Goal: Subscribe to service/newsletter

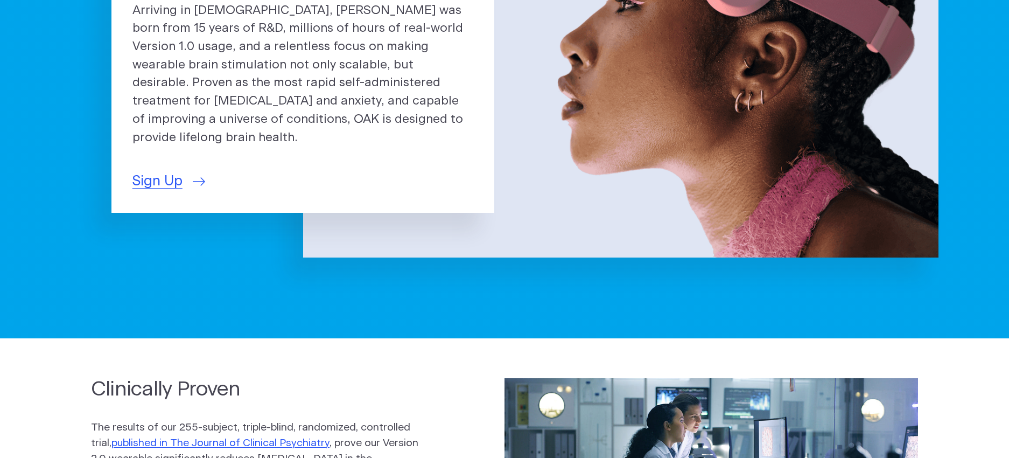
scroll to position [234, 0]
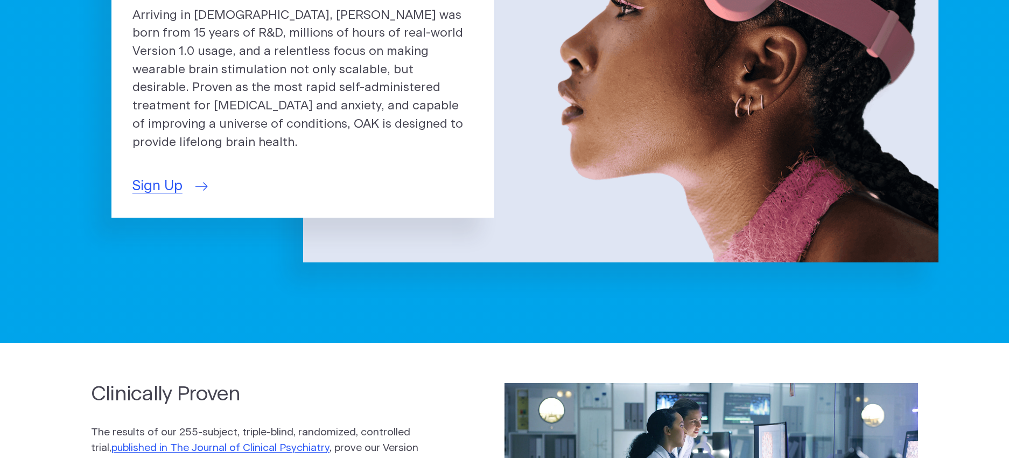
click at [170, 179] on span "Sign Up" at bounding box center [157, 185] width 50 height 21
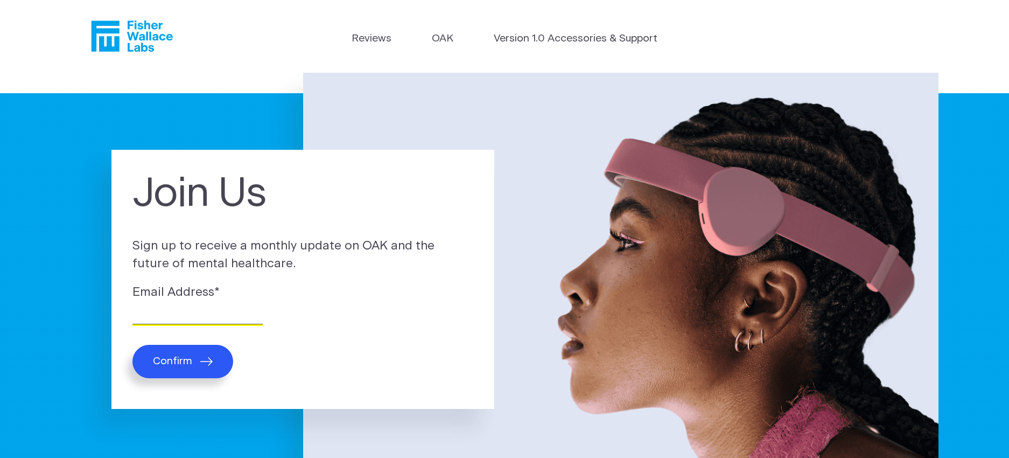
drag, startPoint x: 184, startPoint y: 315, endPoint x: 188, endPoint y: 312, distance: 5.5
click at [184, 314] on input "Email Address *" at bounding box center [197, 315] width 130 height 17
click at [134, 312] on input "anna@annaamckay.com" at bounding box center [197, 315] width 130 height 17
click at [196, 311] on input "aanna@annaamckay.com" at bounding box center [197, 315] width 130 height 17
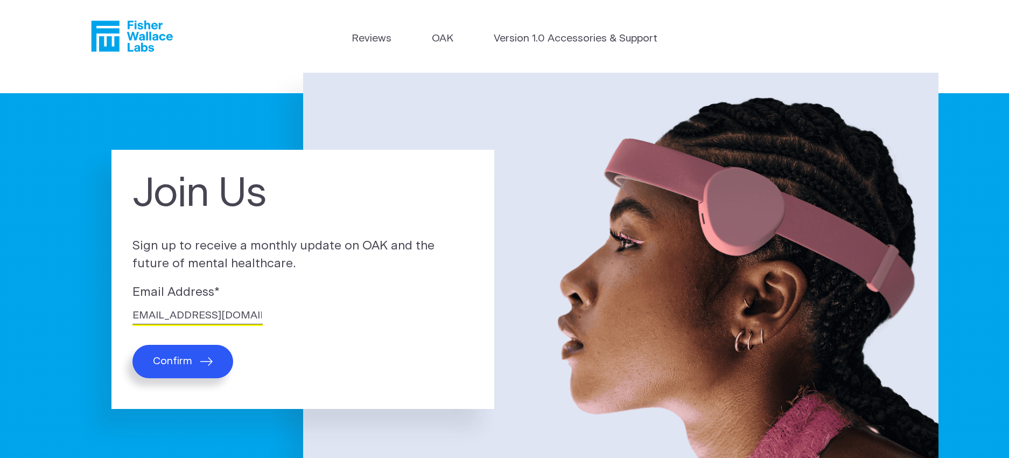
type input "aanna@annamckay.com"
click at [178, 361] on span "Confirm" at bounding box center [172, 361] width 39 height 12
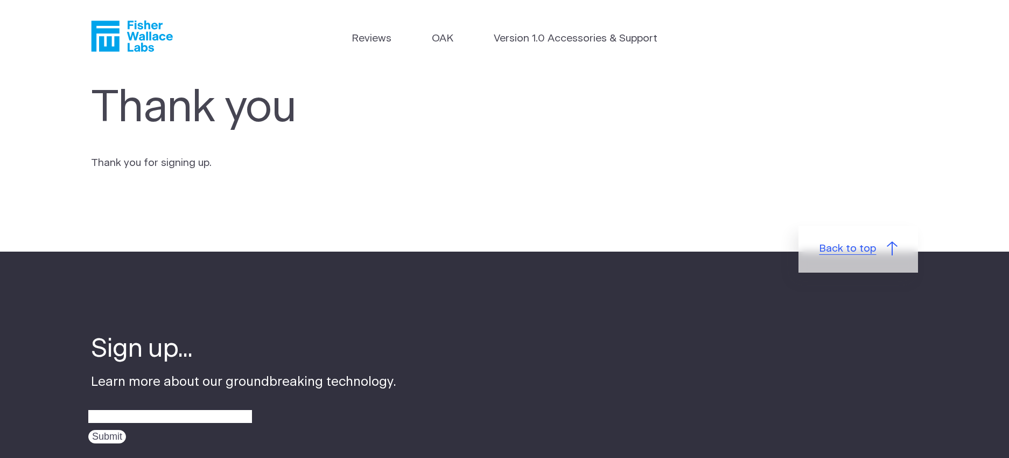
click at [848, 248] on span "Back to top" at bounding box center [847, 249] width 57 height 16
click at [438, 39] on link "OAK" at bounding box center [443, 39] width 22 height 16
click at [362, 37] on link "Reviews" at bounding box center [372, 39] width 40 height 16
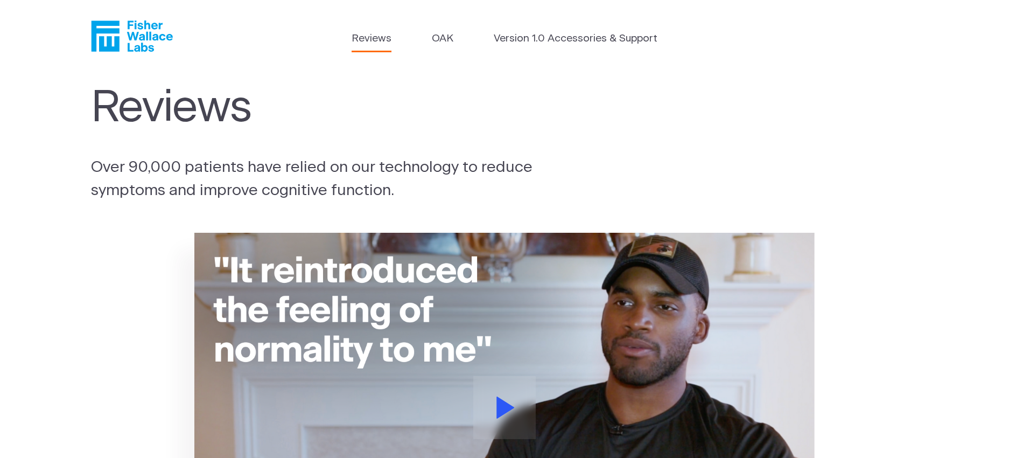
click at [584, 174] on div "Reviews Over 90,000 patients have relied on our technology to reduce symptoms a…" at bounding box center [504, 142] width 827 height 119
click at [473, 202] on section "Reviews Over 90,000 patients have relied on our technology to reduce symptoms a…" at bounding box center [504, 142] width 1009 height 139
click at [450, 36] on link "OAK" at bounding box center [443, 39] width 22 height 16
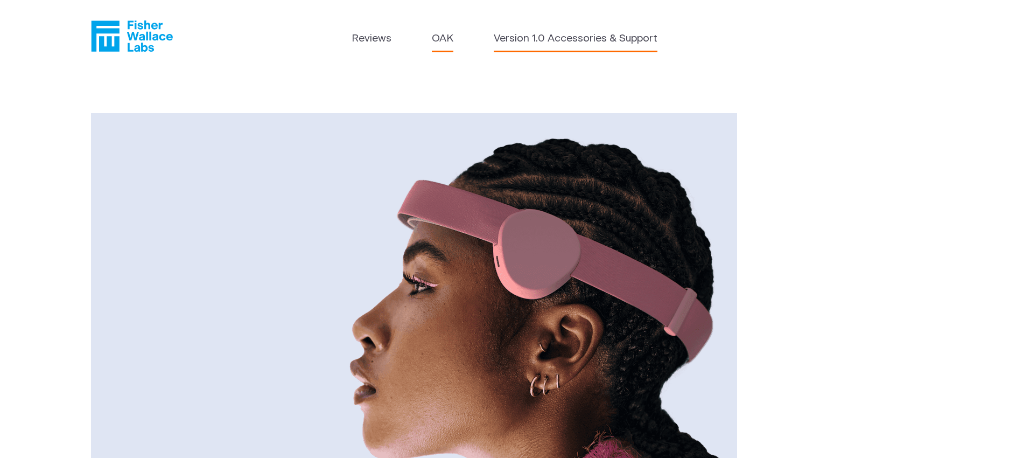
click at [578, 42] on link "Version 1.0 Accessories & Support" at bounding box center [576, 39] width 164 height 16
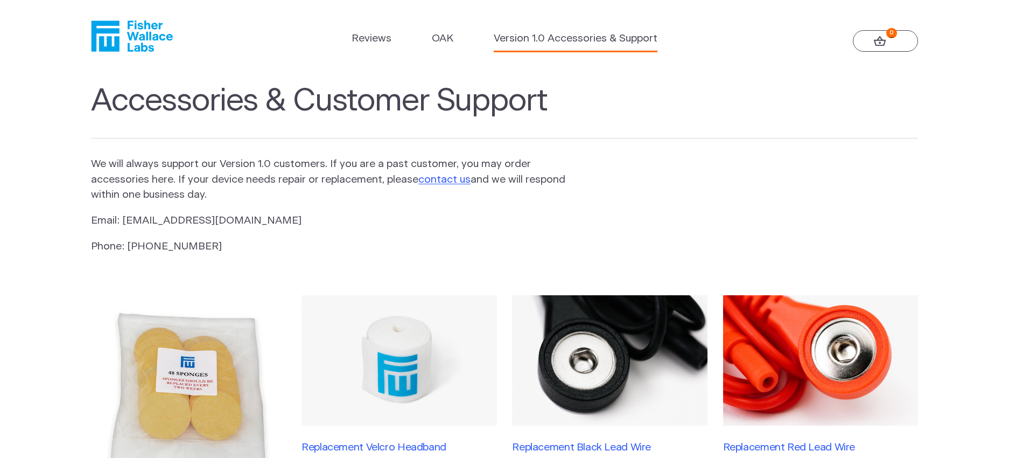
click at [877, 41] on icon at bounding box center [880, 41] width 12 height 10
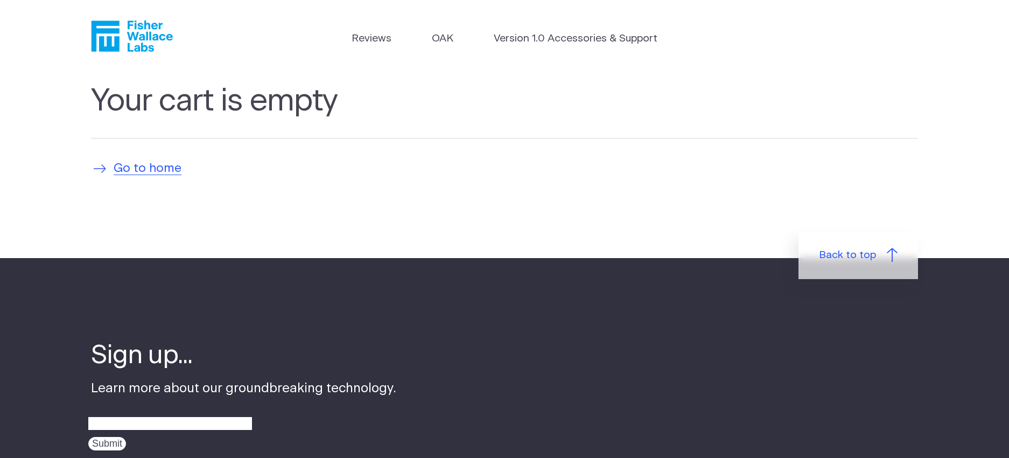
click at [130, 159] on span "Go to home" at bounding box center [148, 168] width 68 height 18
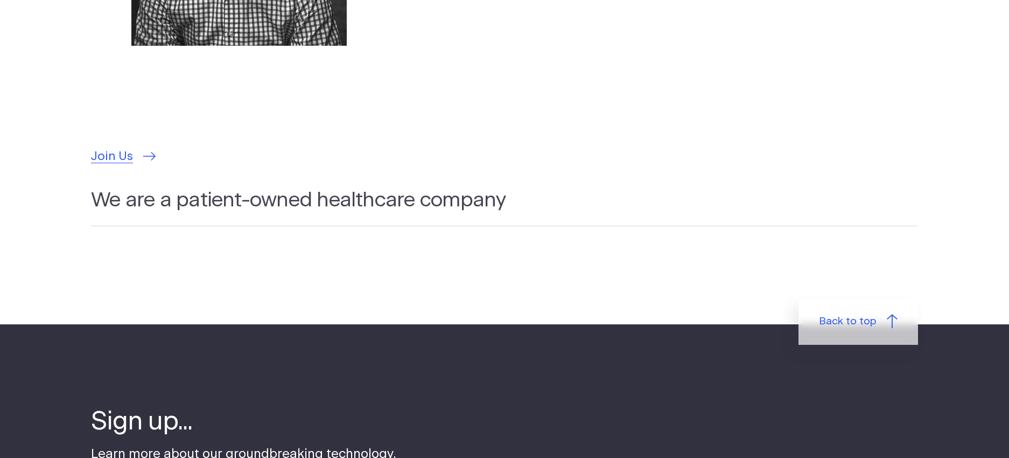
scroll to position [3273, 0]
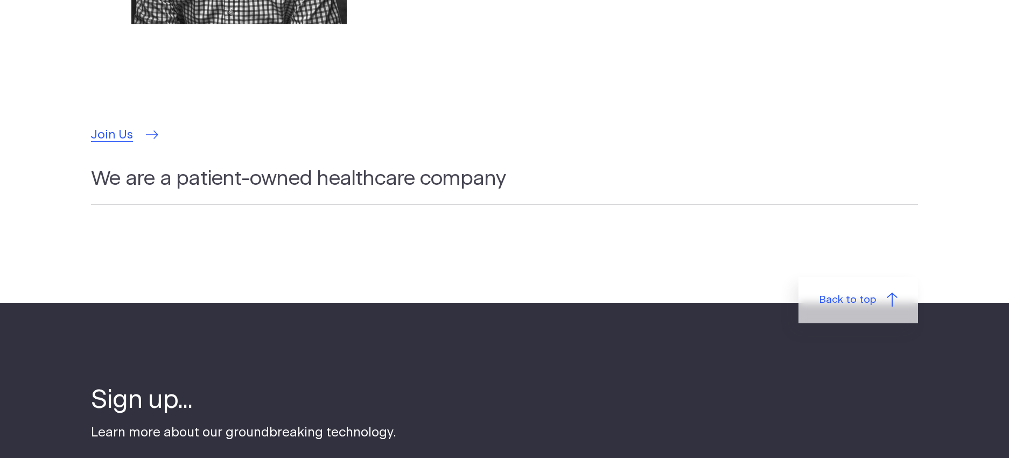
click at [124, 126] on span "Join Us" at bounding box center [112, 135] width 42 height 18
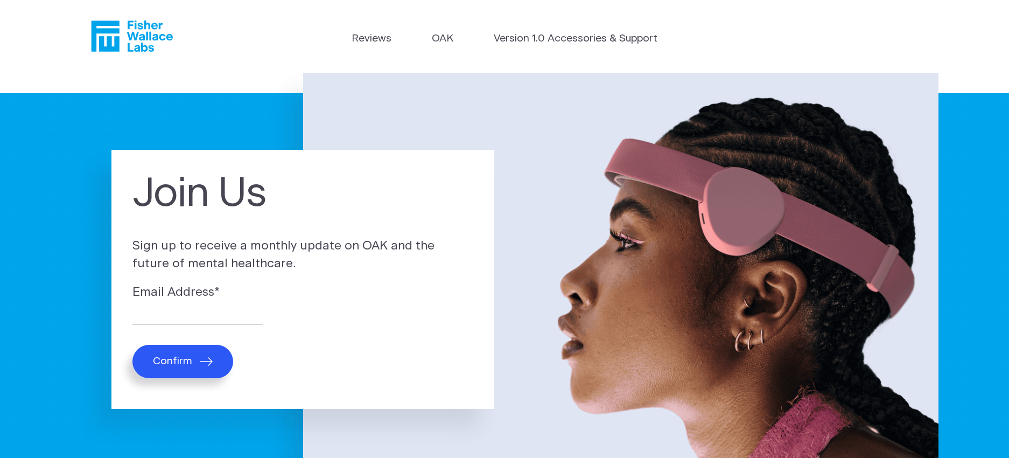
click at [165, 312] on div "Email Address *" at bounding box center [302, 303] width 341 height 40
click at [161, 314] on input "Email Address *" at bounding box center [197, 315] width 130 height 17
type input "anna@annamckay.com"
click at [179, 359] on span "Confirm" at bounding box center [172, 361] width 39 height 12
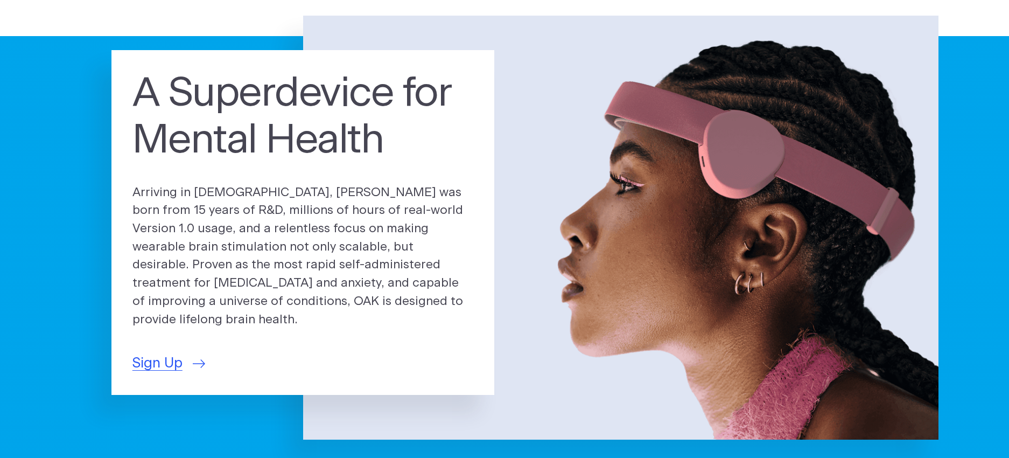
scroll to position [27, 0]
